Goal: Task Accomplishment & Management: Manage account settings

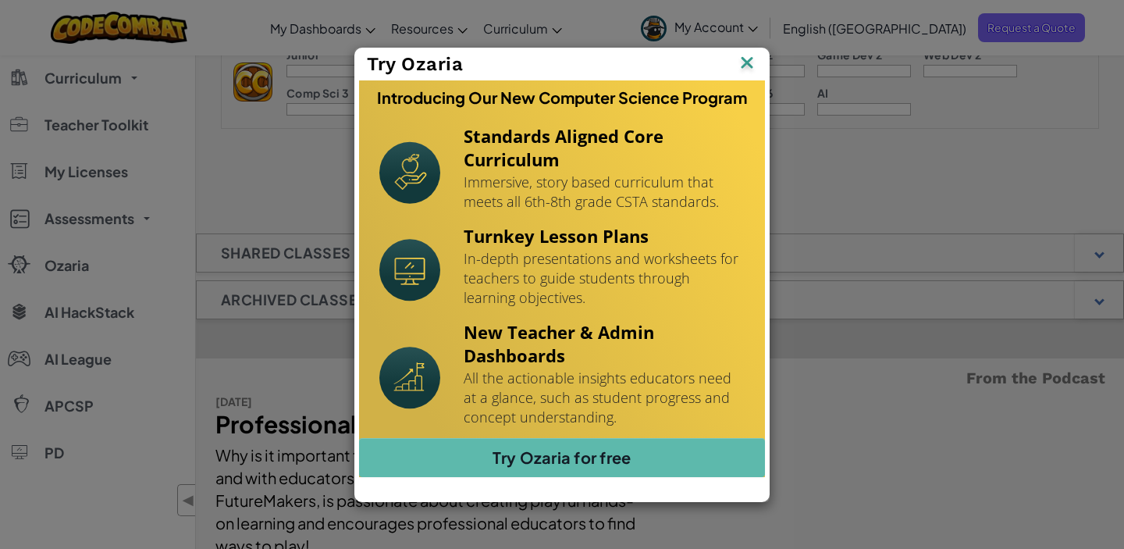
scroll to position [126, 0]
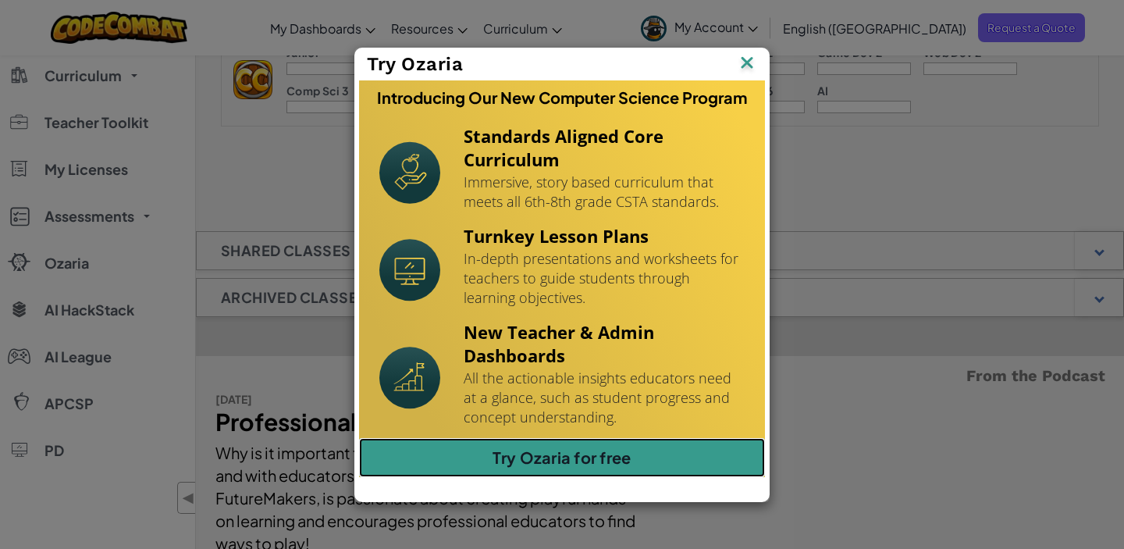
click at [559, 459] on link "Try Ozaria for free" at bounding box center [562, 457] width 406 height 39
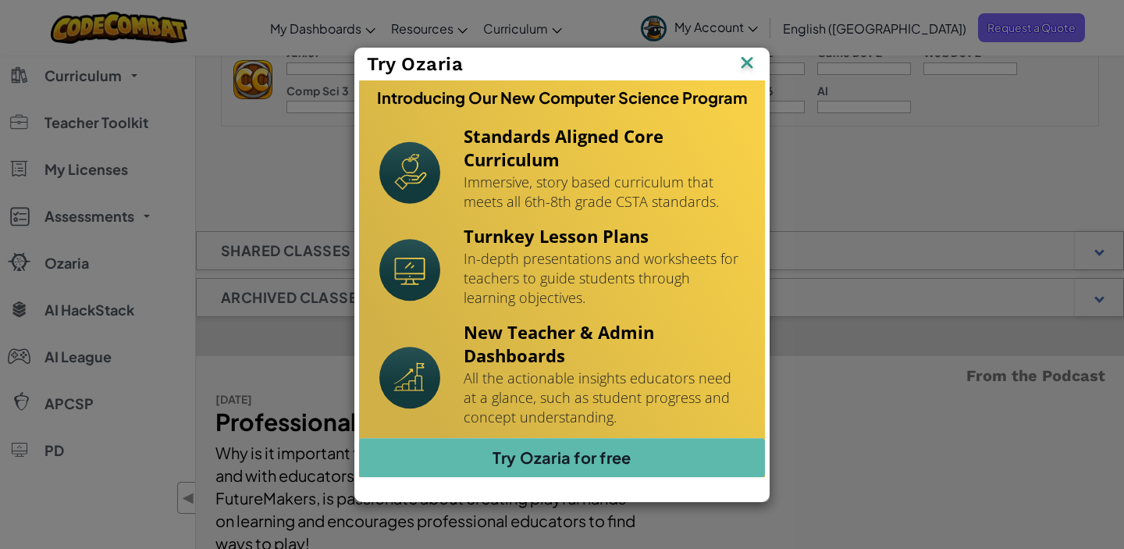
click at [0, 0] on img at bounding box center [0, 0] width 0 height 0
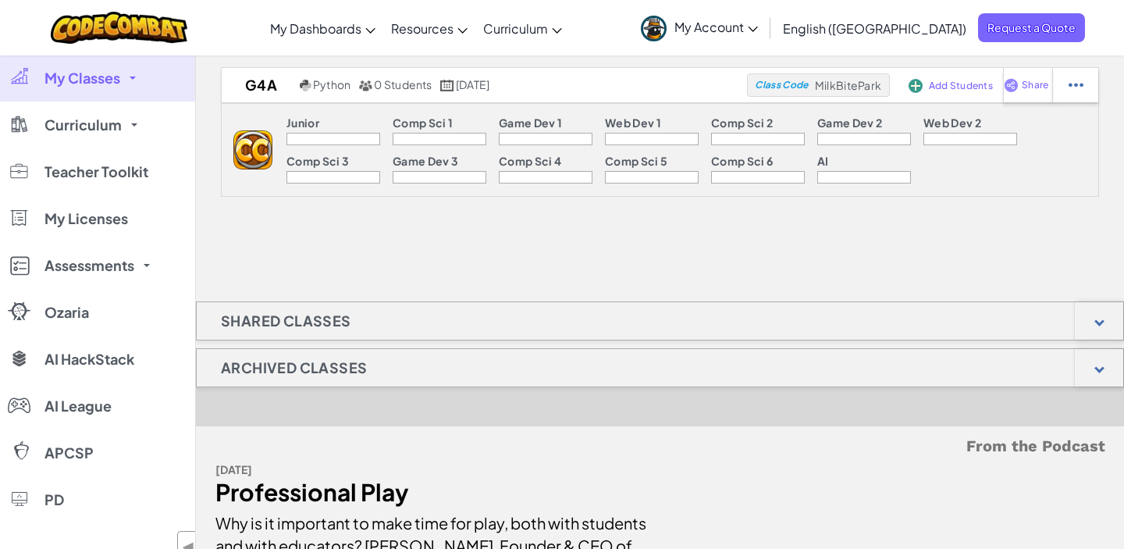
scroll to position [0, 0]
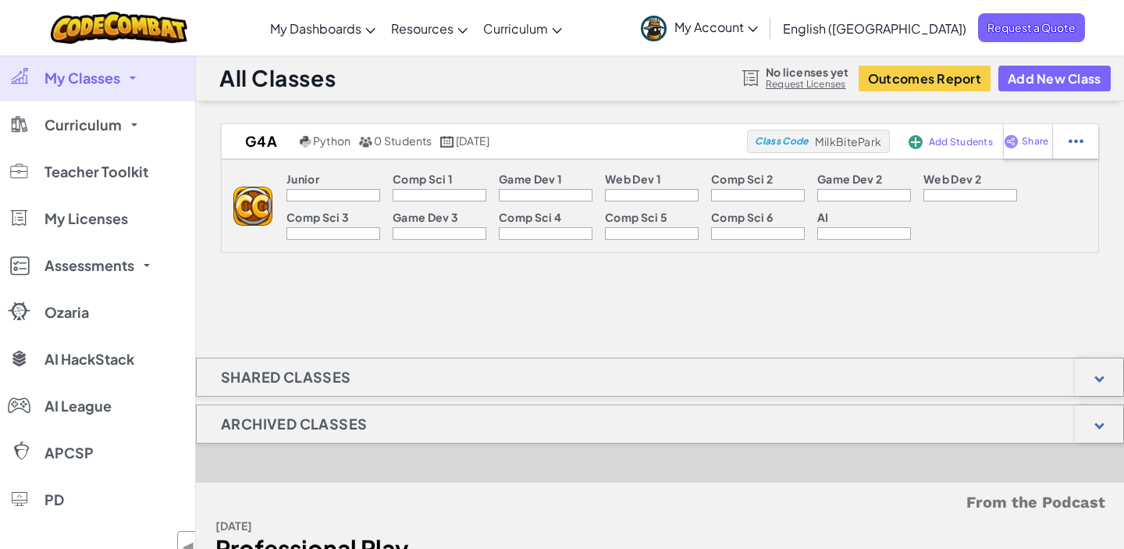
click at [443, 198] on div at bounding box center [439, 195] width 94 height 12
click at [443, 196] on div at bounding box center [439, 195] width 94 height 12
click at [1050, 88] on button "Add New Class" at bounding box center [1054, 79] width 112 height 26
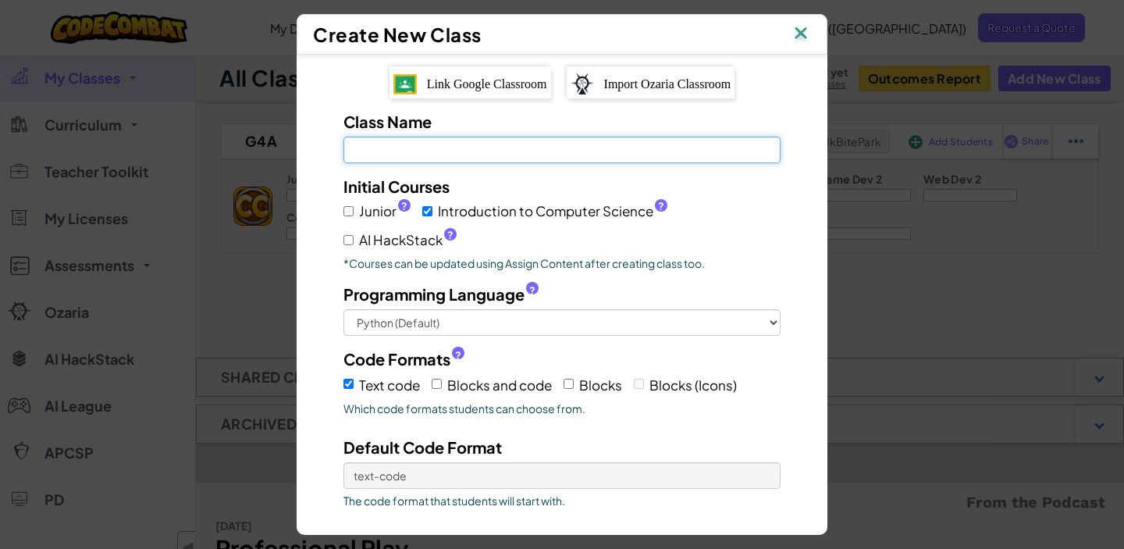
click at [480, 146] on input "Class Name Field is required" at bounding box center [561, 150] width 437 height 27
type input "G6A"
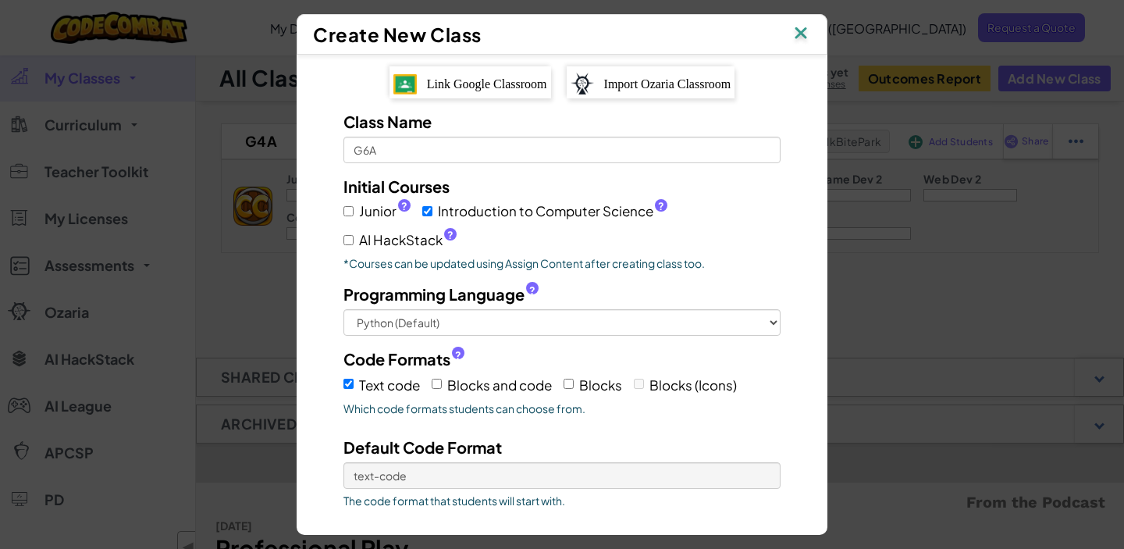
click at [630, 238] on div "Junior ? Introduction to Computer Science ? AI HackStack ?" at bounding box center [561, 224] width 437 height 54
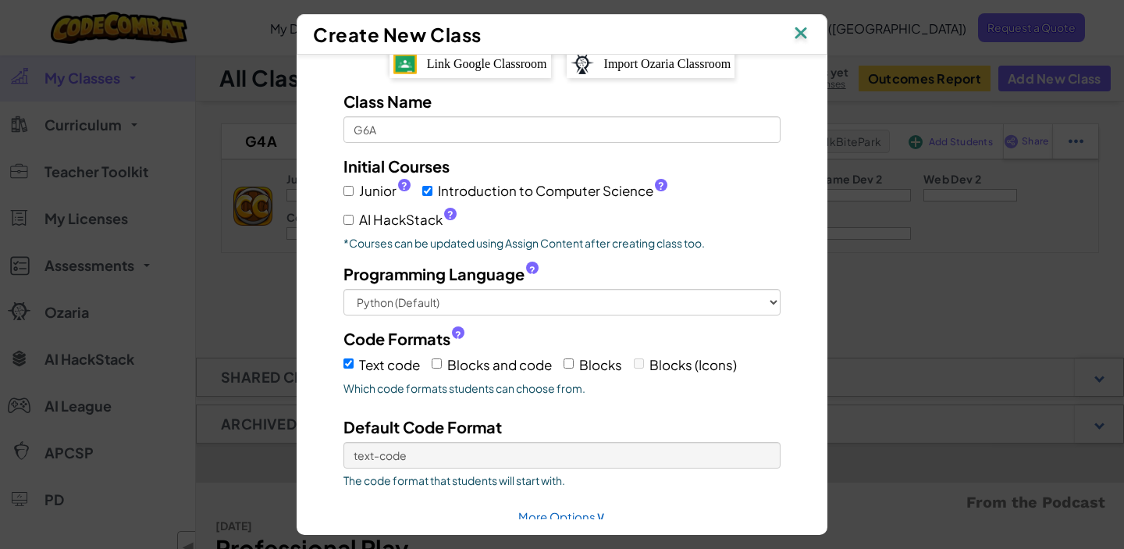
scroll to position [81, 0]
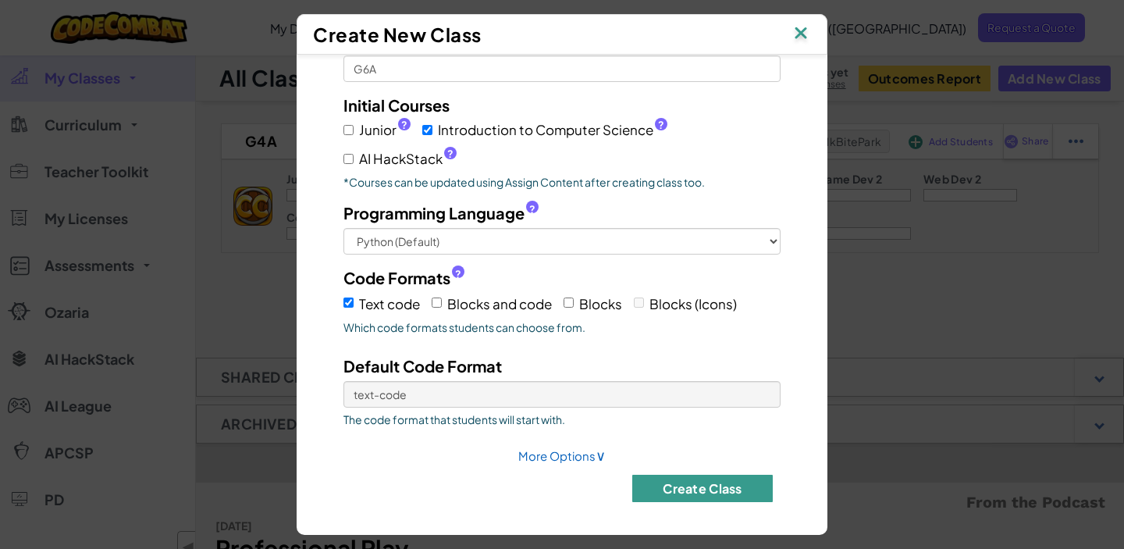
click at [670, 483] on button "Create Class" at bounding box center [702, 487] width 140 height 27
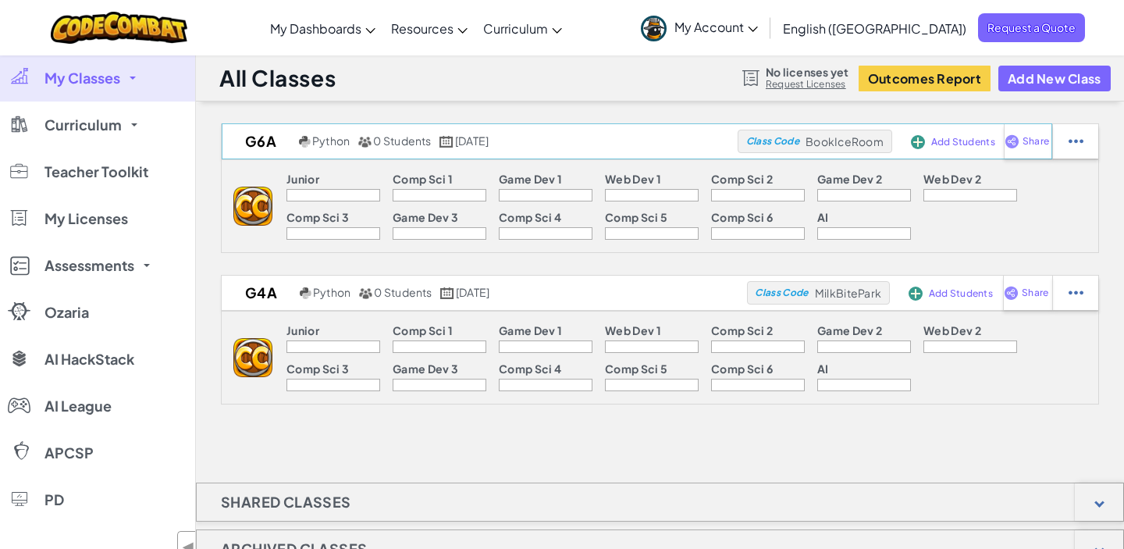
click at [920, 140] on img at bounding box center [918, 142] width 14 height 14
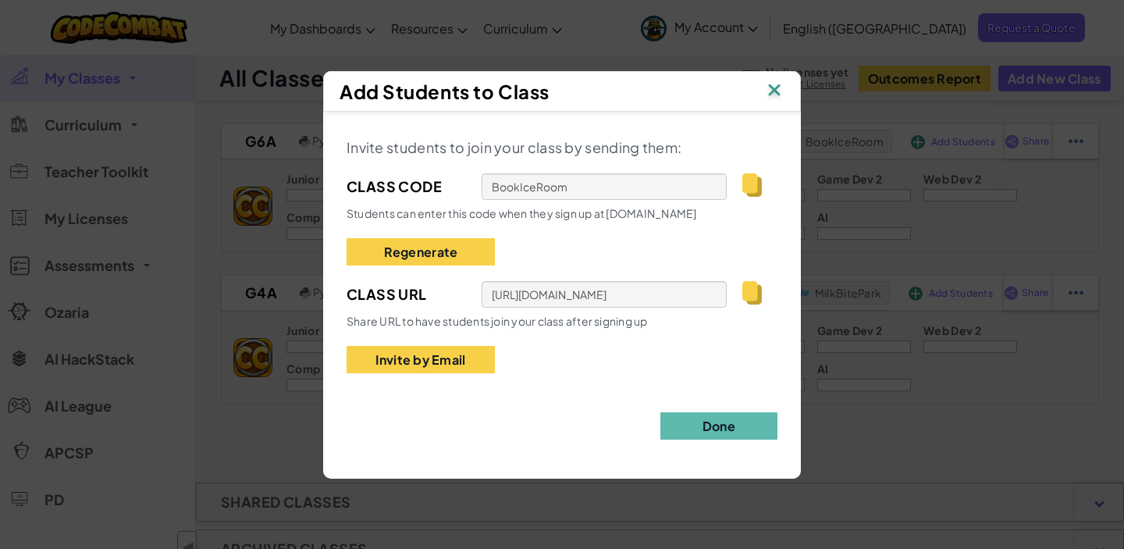
click at [752, 183] on img at bounding box center [752, 184] width 20 height 23
click at [752, 180] on img at bounding box center [752, 184] width 20 height 23
click at [696, 422] on button "Done" at bounding box center [718, 425] width 117 height 27
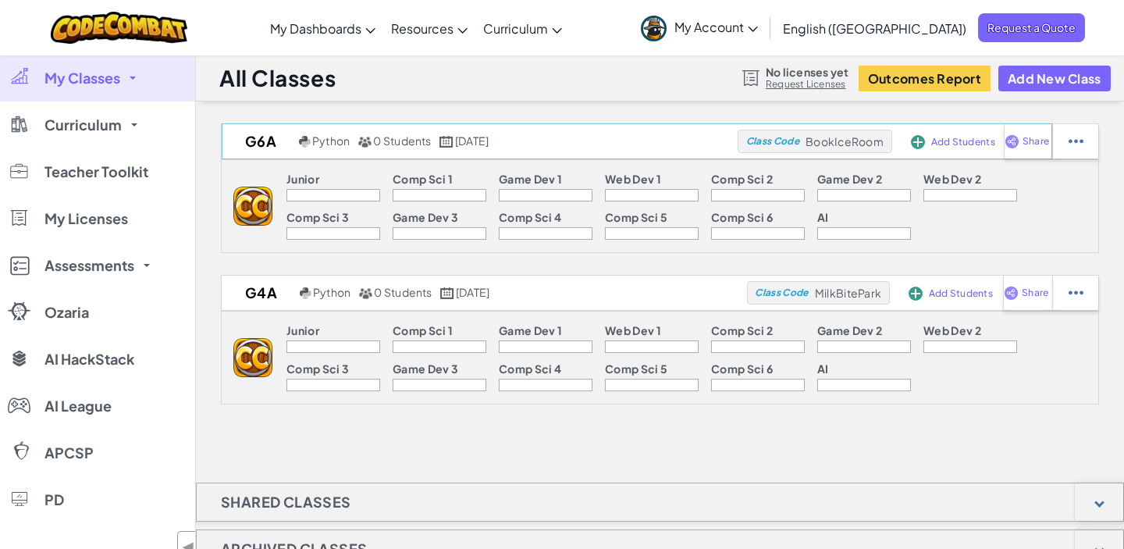
click at [955, 139] on span "Add Students" at bounding box center [963, 141] width 64 height 9
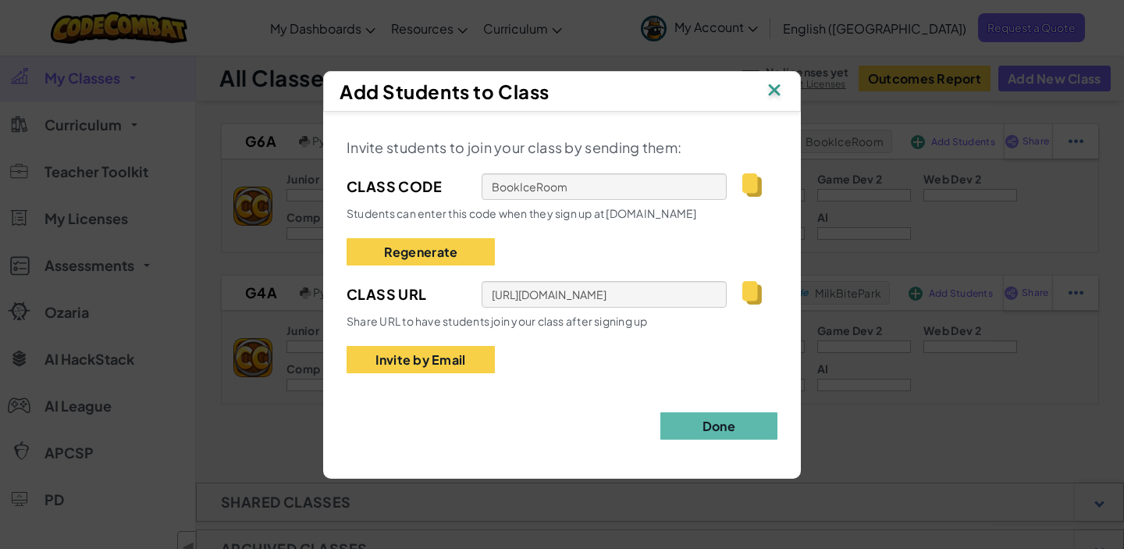
drag, startPoint x: 613, startPoint y: 213, endPoint x: 719, endPoint y: 221, distance: 106.4
click at [719, 221] on div "Invite students to join your class by sending them: Class Code BookIceRoom Stud…" at bounding box center [561, 254] width 431 height 238
copy span "[DOMAIN_NAME]"
click at [580, 190] on input "BookIceRoom" at bounding box center [603, 186] width 245 height 27
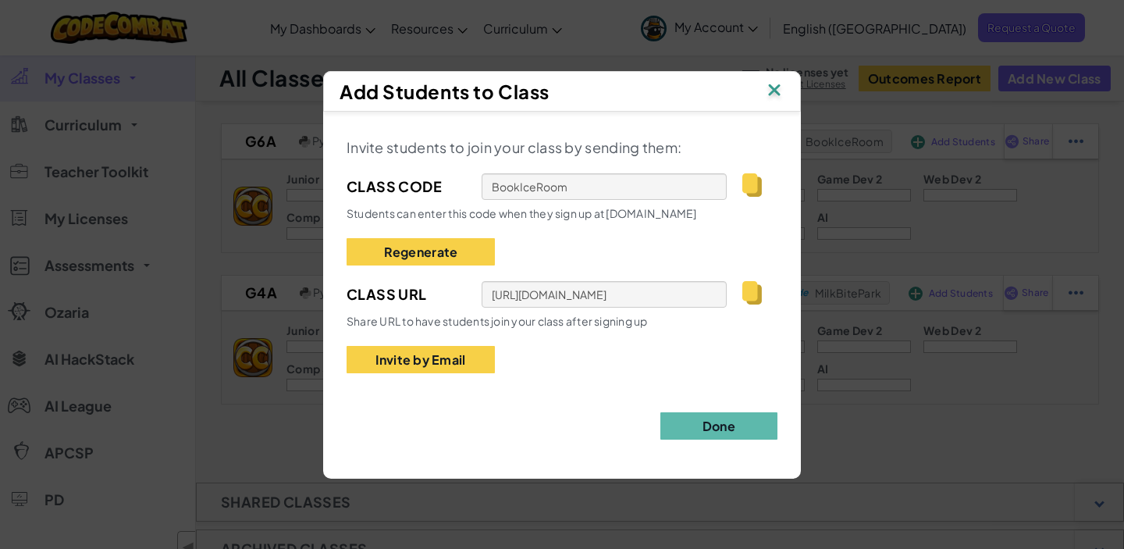
click at [759, 189] on img at bounding box center [752, 184] width 20 height 23
click at [772, 88] on img at bounding box center [774, 91] width 20 height 23
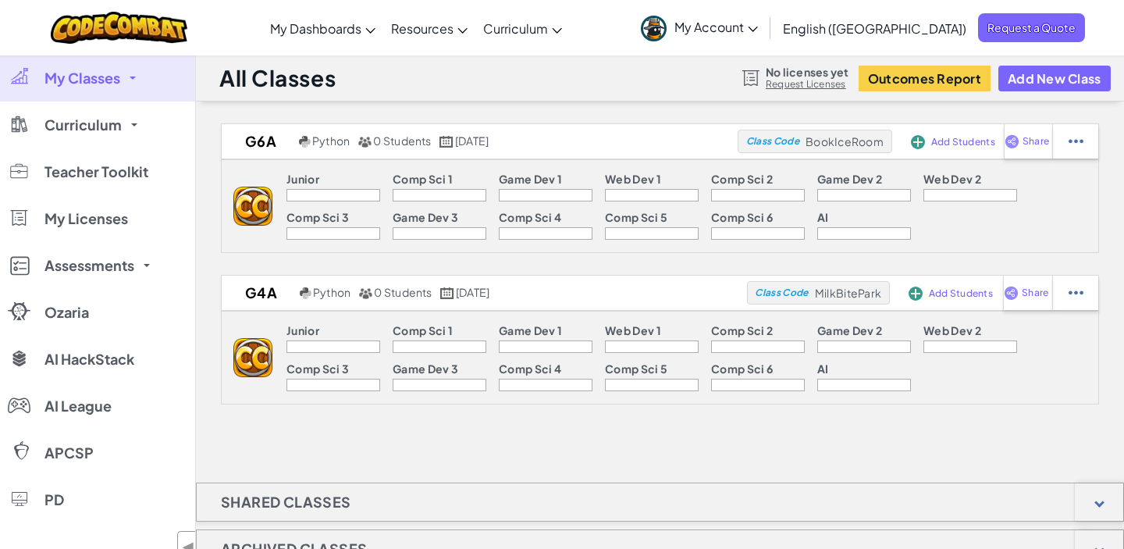
click at [758, 22] on span "My Account" at bounding box center [715, 27] width 83 height 16
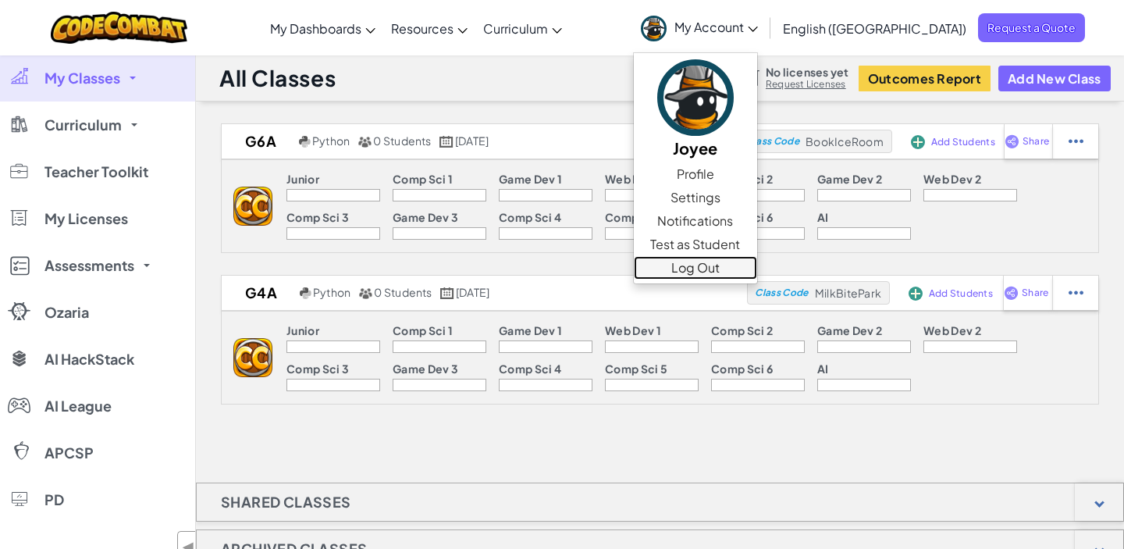
click at [757, 268] on link "Log Out" at bounding box center [695, 267] width 123 height 23
